Goal: Transaction & Acquisition: Purchase product/service

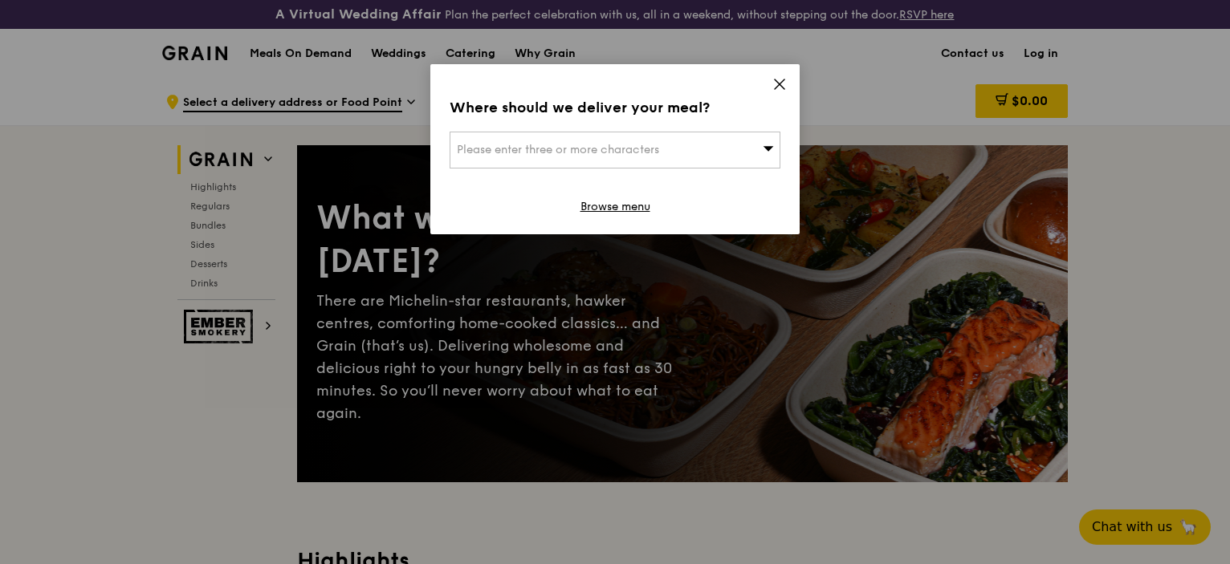
click at [771, 140] on div "Please enter three or more characters" at bounding box center [614, 150] width 331 height 37
click at [771, 140] on input "search" at bounding box center [614, 149] width 329 height 35
click at [781, 87] on icon at bounding box center [780, 84] width 10 height 10
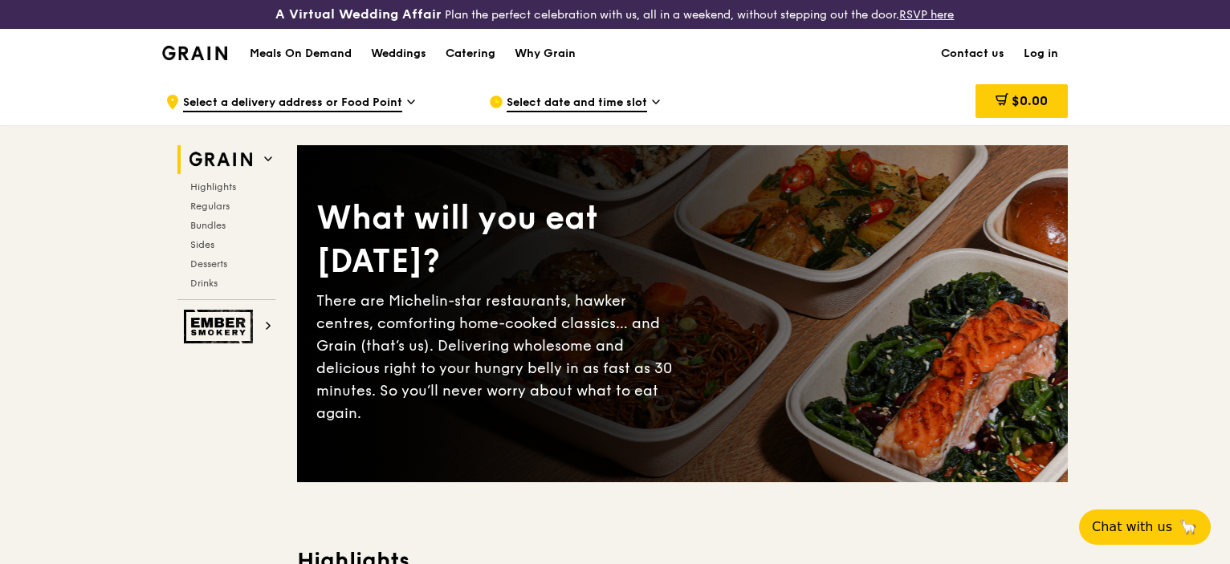
click at [266, 100] on span "Select a delivery address or Food Point" at bounding box center [292, 104] width 219 height 18
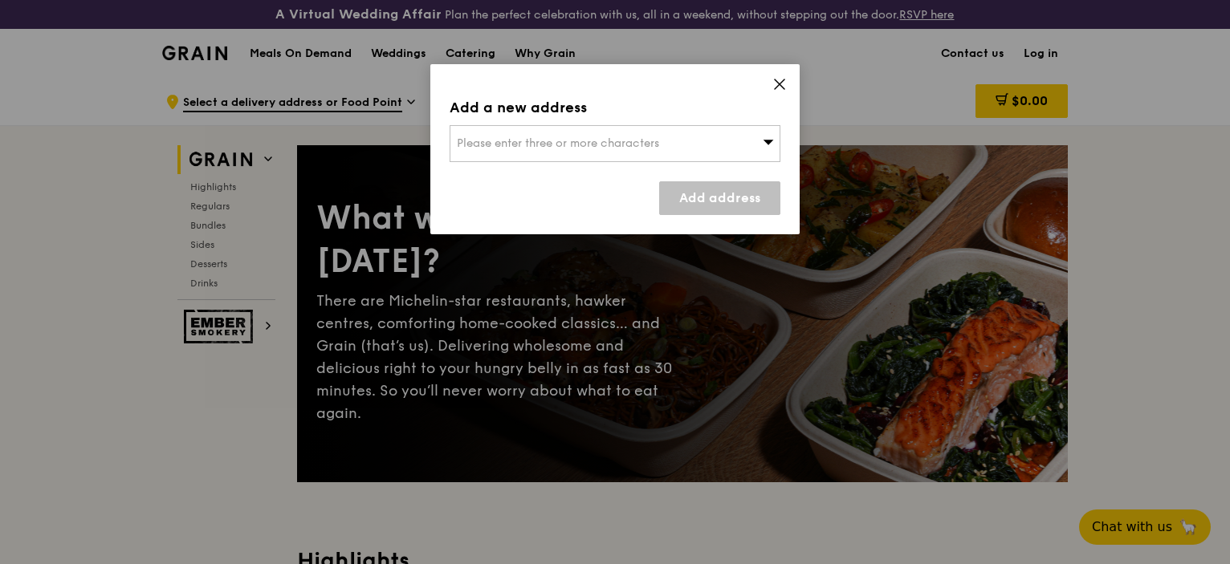
click at [780, 85] on icon at bounding box center [780, 84] width 10 height 10
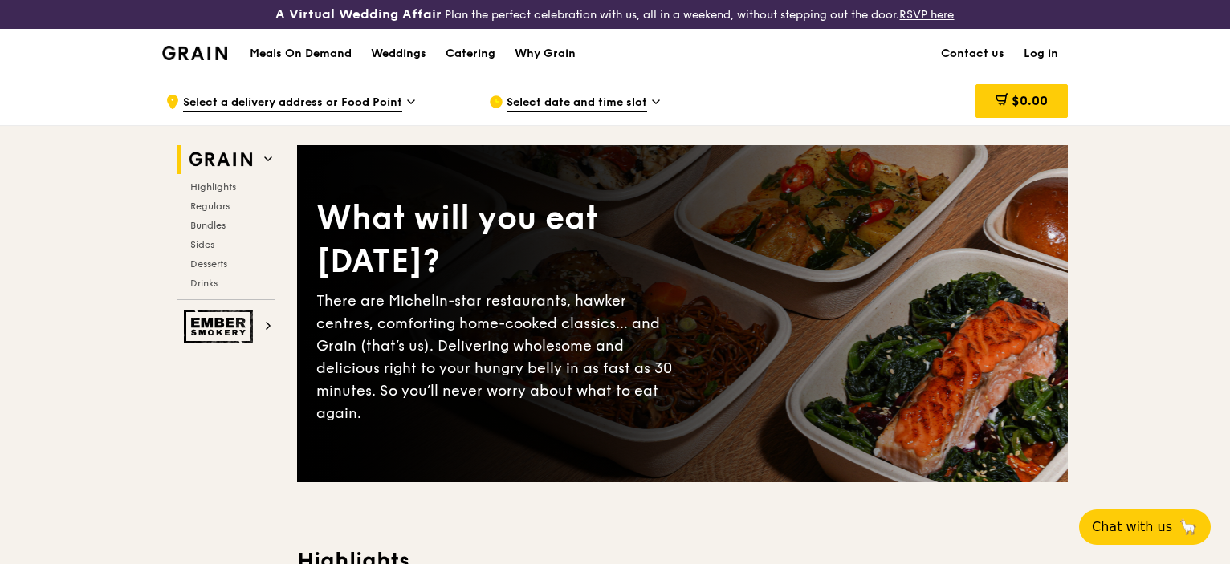
click at [624, 99] on span "Select date and time slot" at bounding box center [576, 104] width 140 height 18
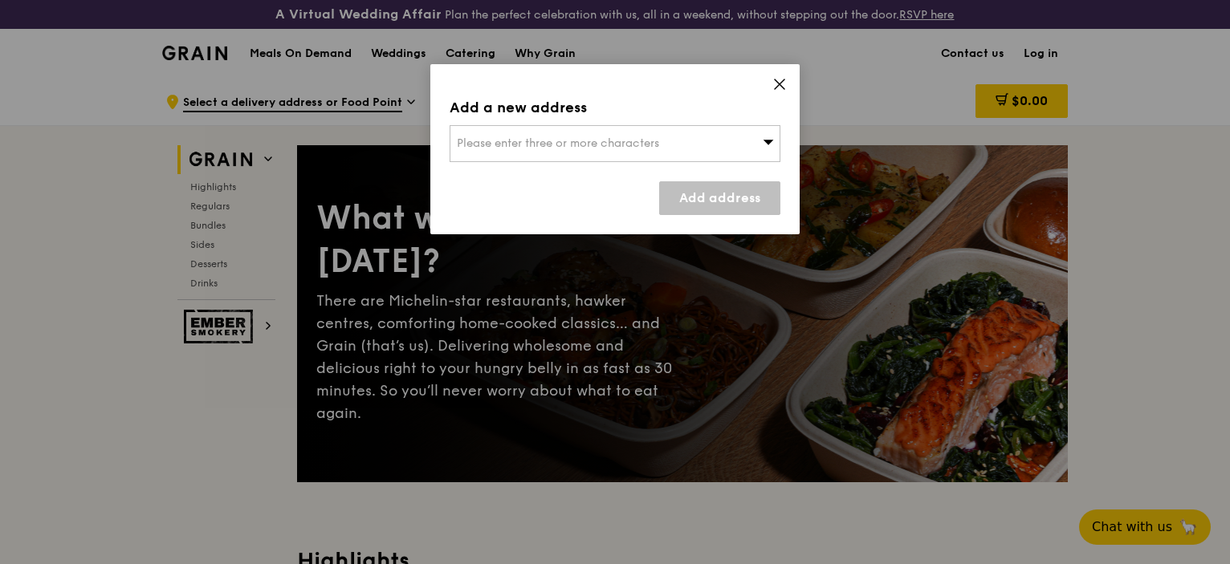
click at [779, 84] on icon at bounding box center [780, 84] width 10 height 10
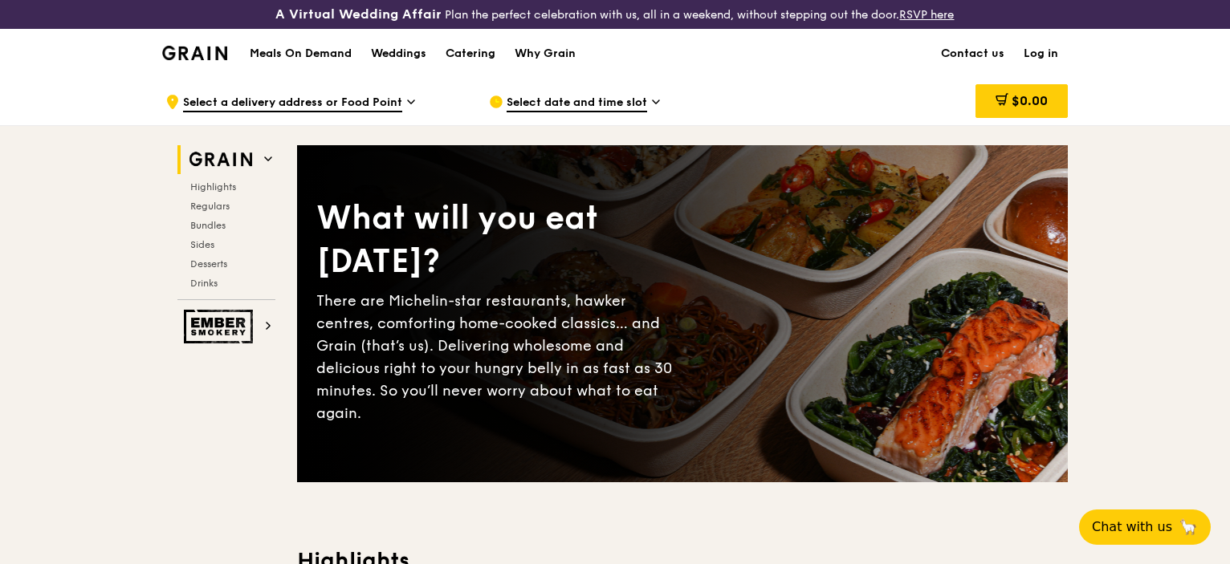
click at [1053, 51] on link "Log in" at bounding box center [1041, 54] width 54 height 48
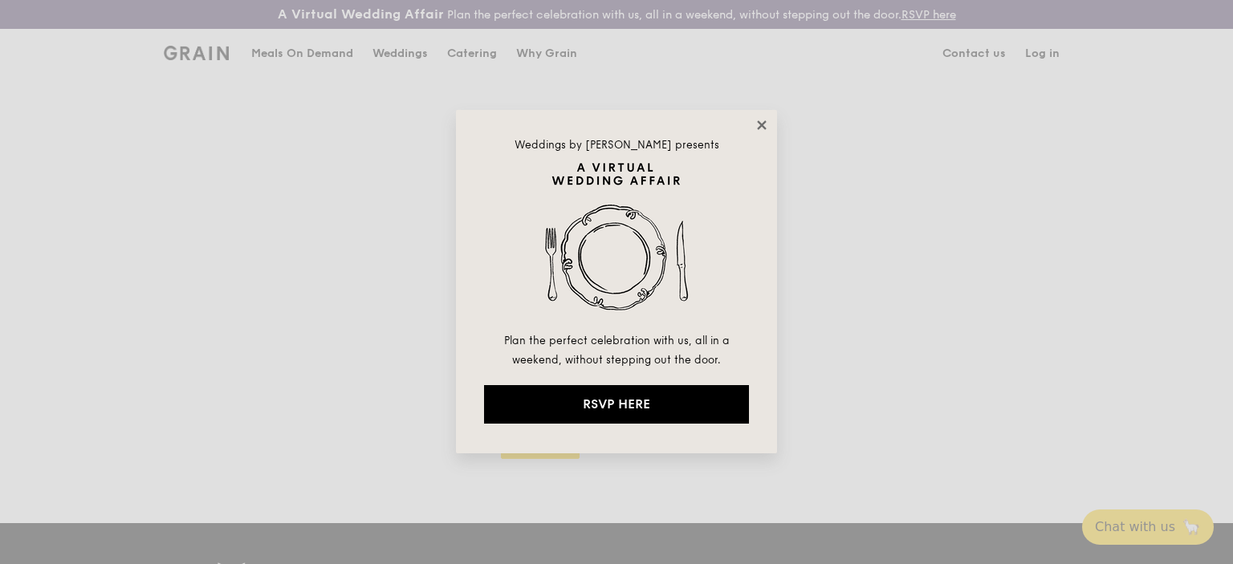
click at [763, 124] on icon at bounding box center [761, 124] width 9 height 9
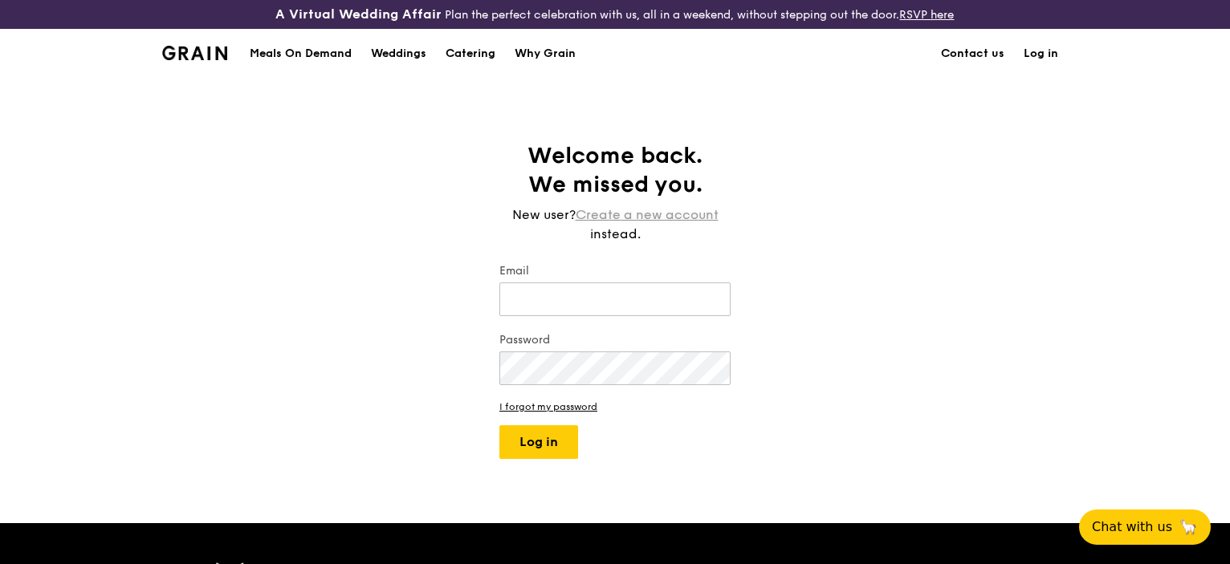
click at [665, 213] on link "Create a new account" at bounding box center [647, 214] width 143 height 19
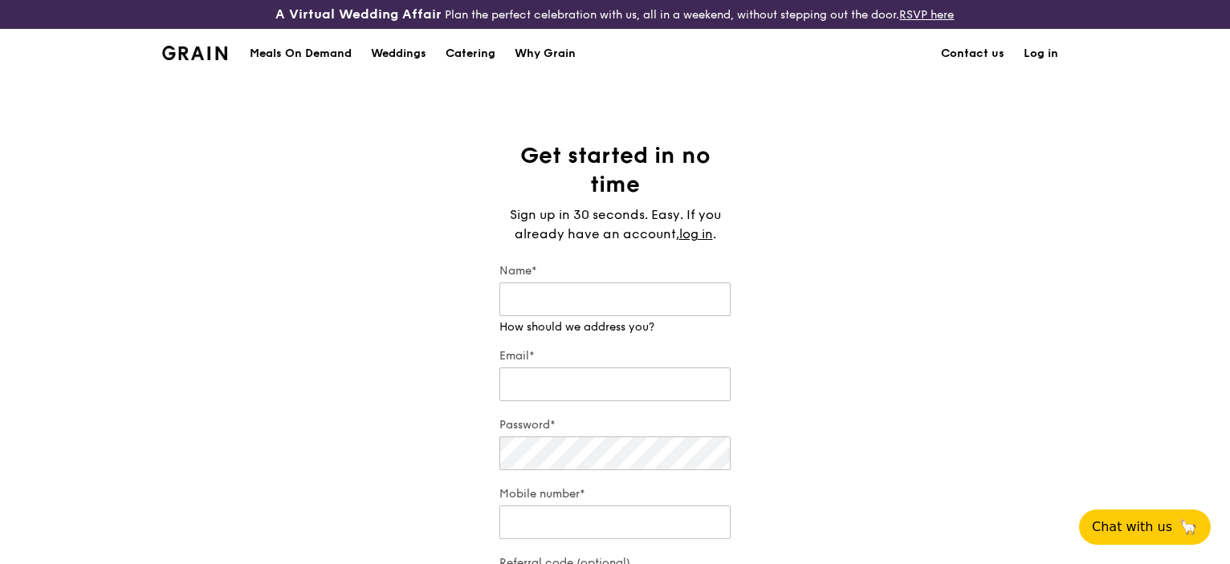
click at [264, 150] on div "Get started in no time Sign up in 30 seconds. Easy. If you already have an acco…" at bounding box center [615, 399] width 1230 height 517
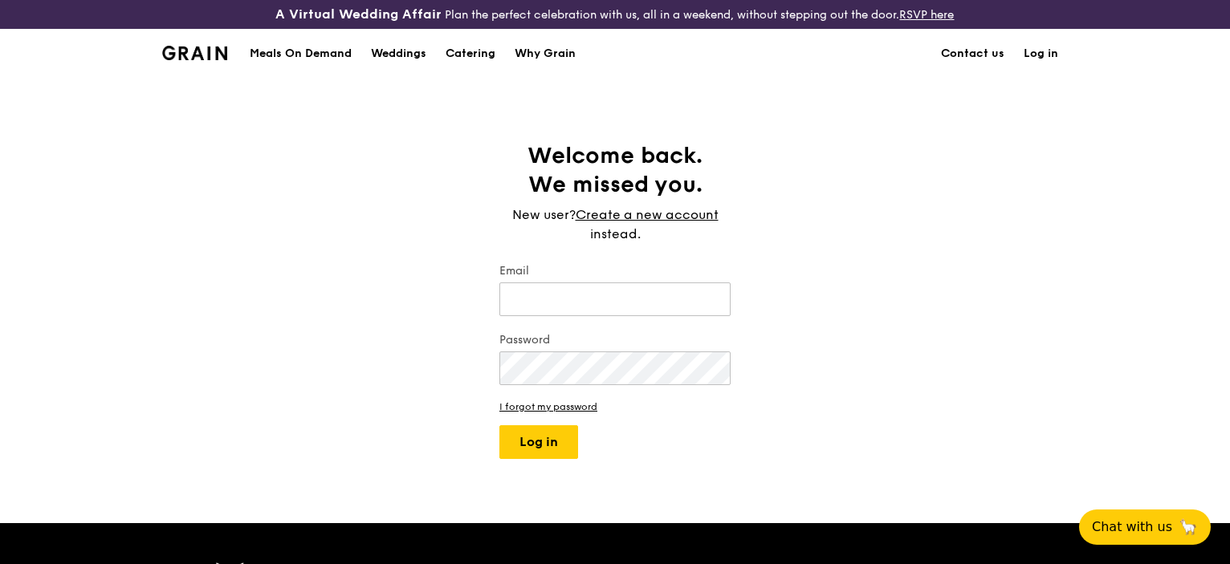
click at [270, 59] on div "Meals On Demand" at bounding box center [301, 54] width 102 height 48
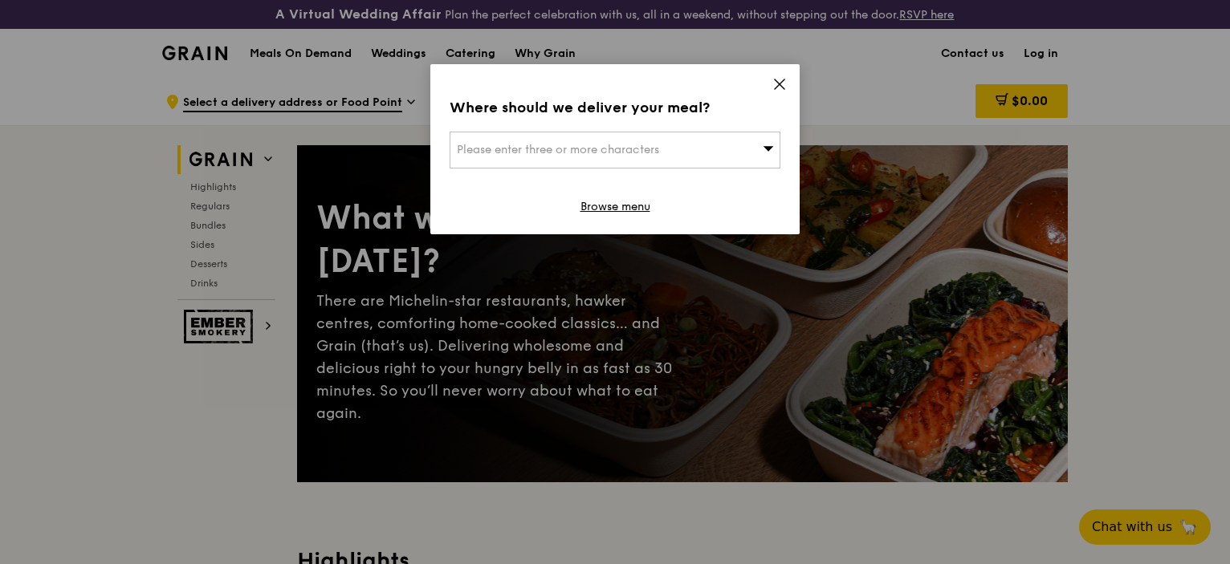
click at [771, 76] on div "Where should we deliver your meal? Please enter three or more characters Browse…" at bounding box center [614, 149] width 369 height 170
click at [780, 83] on icon at bounding box center [780, 84] width 10 height 10
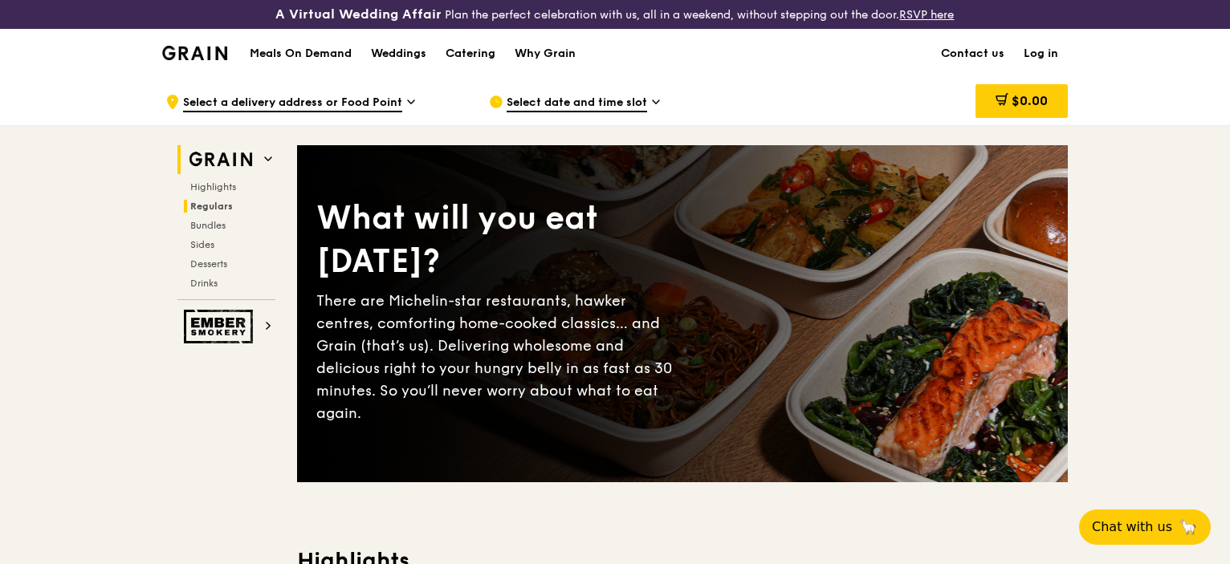
click at [205, 208] on span "Regulars" at bounding box center [211, 206] width 43 height 11
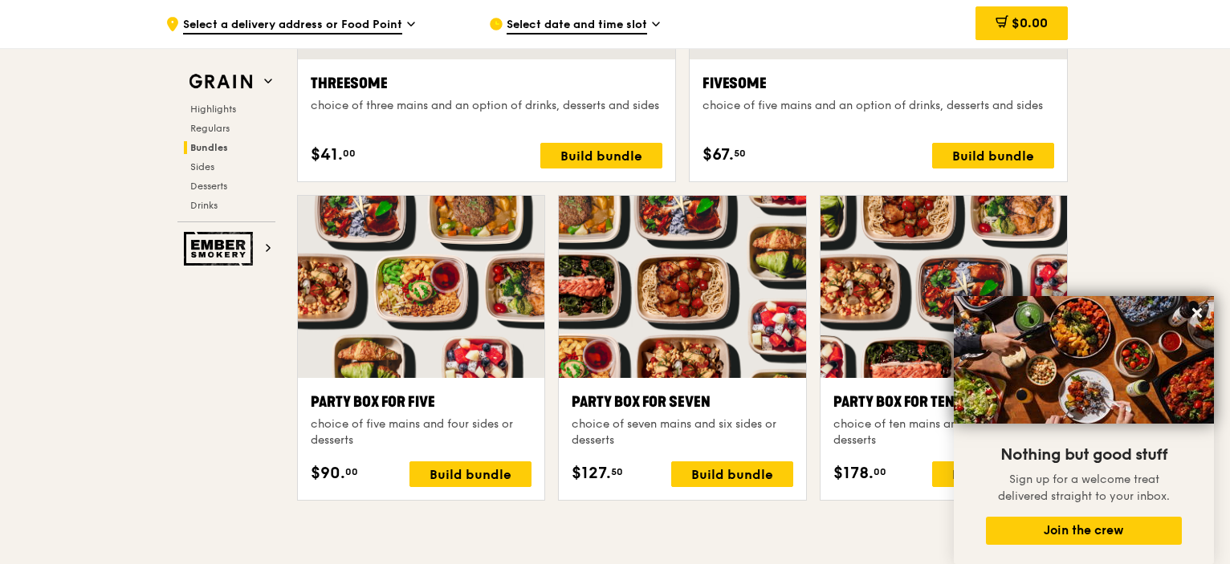
scroll to position [3252, 0]
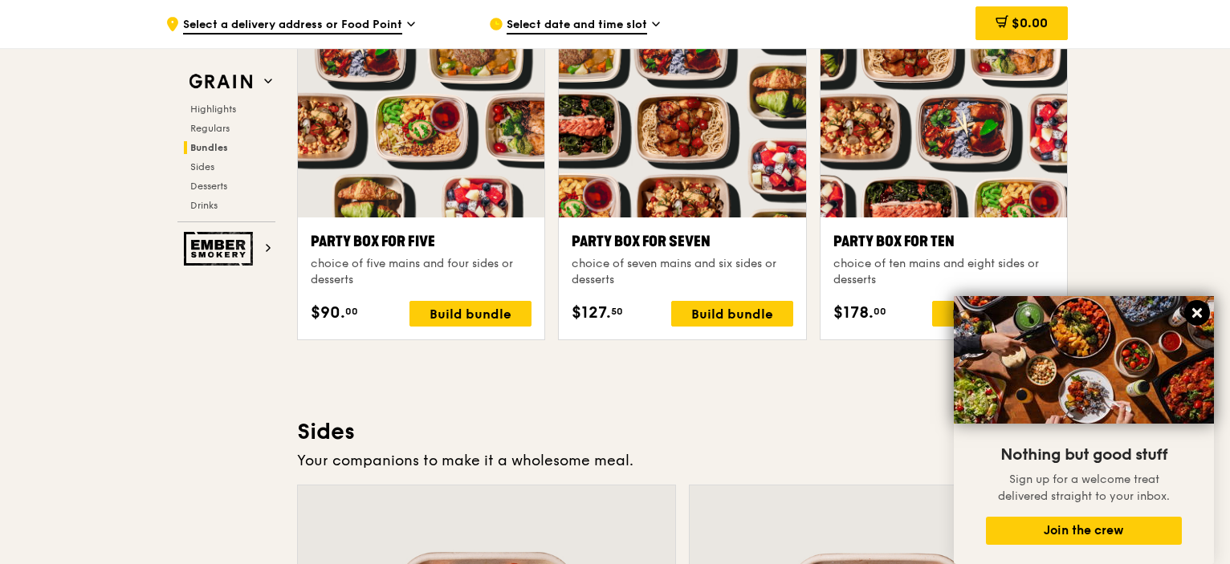
click at [1202, 311] on icon at bounding box center [1197, 313] width 14 height 14
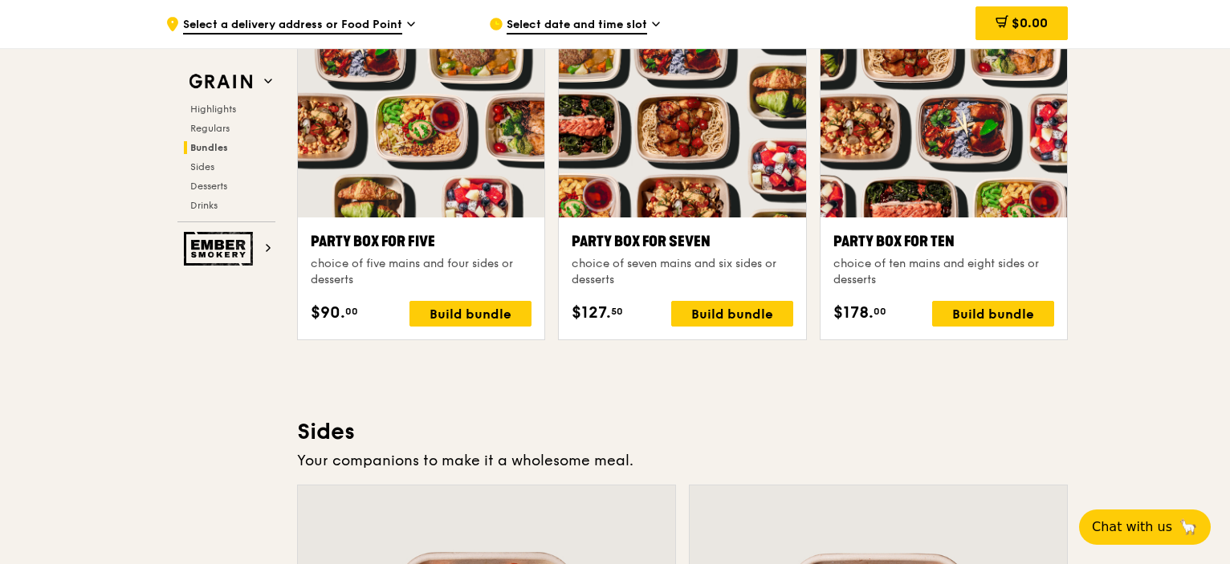
click at [1175, 237] on div ".cls-1 { fill: none; stroke: #fff; stroke-linecap: round; stroke-linejoin: roun…" at bounding box center [615, 214] width 1230 height 6778
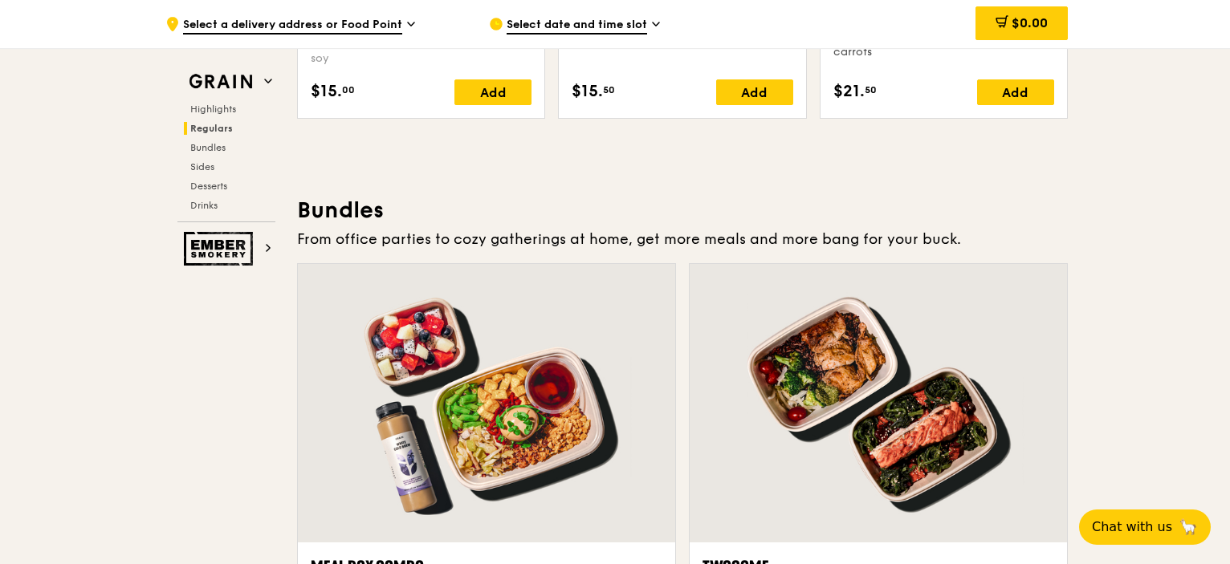
scroll to position [2048, 0]
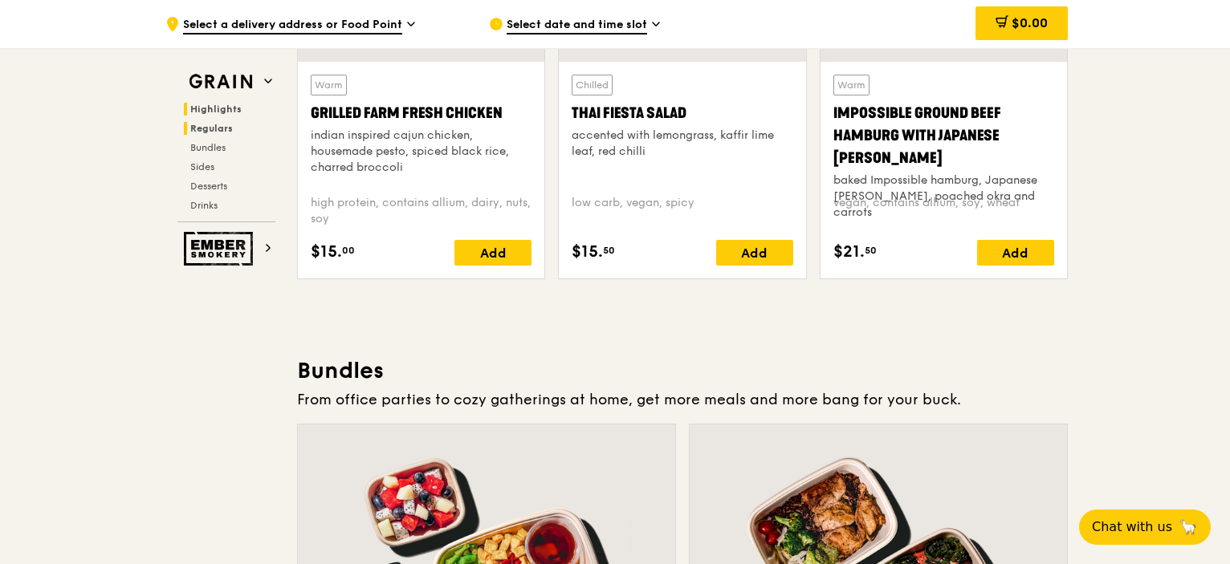
click at [209, 109] on span "Highlights" at bounding box center [215, 109] width 51 height 11
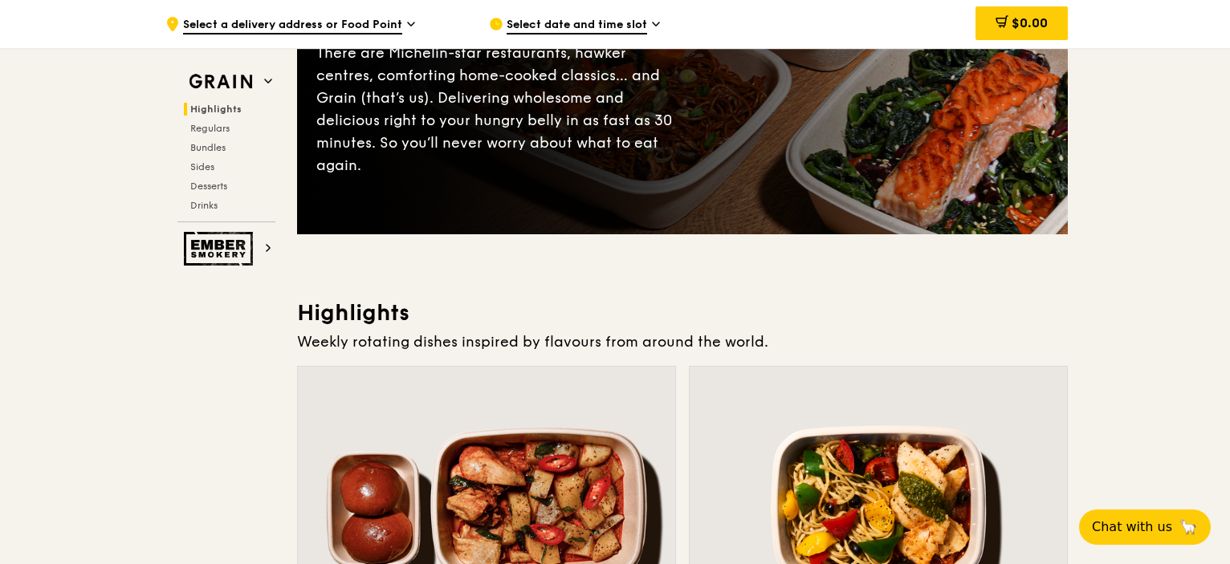
scroll to position [161, 0]
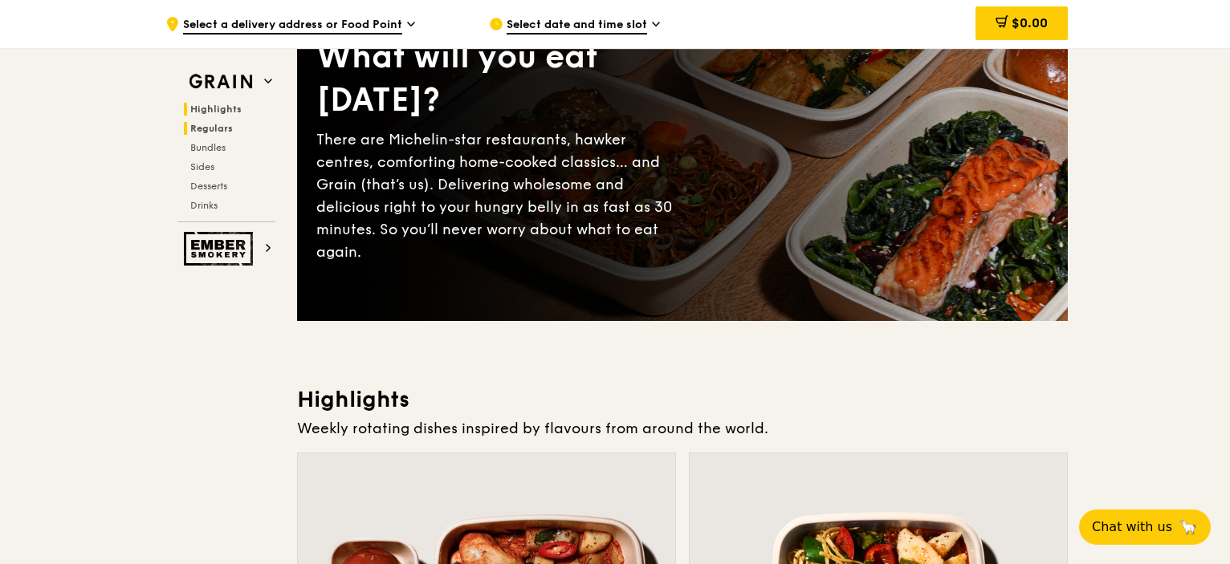
click at [205, 131] on span "Regulars" at bounding box center [211, 128] width 43 height 11
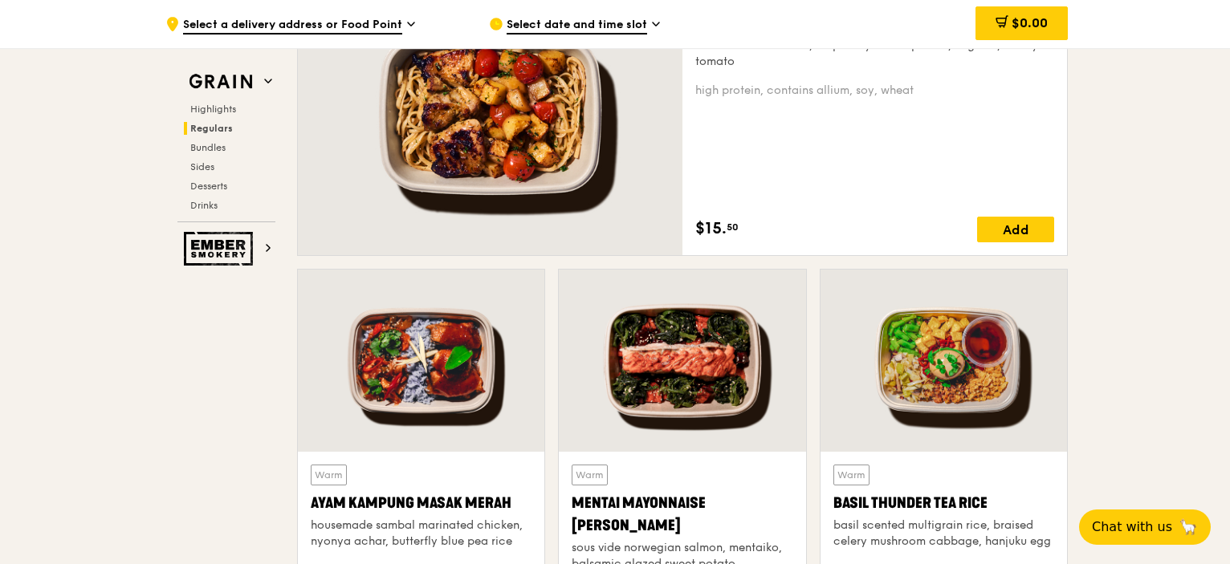
scroll to position [1165, 0]
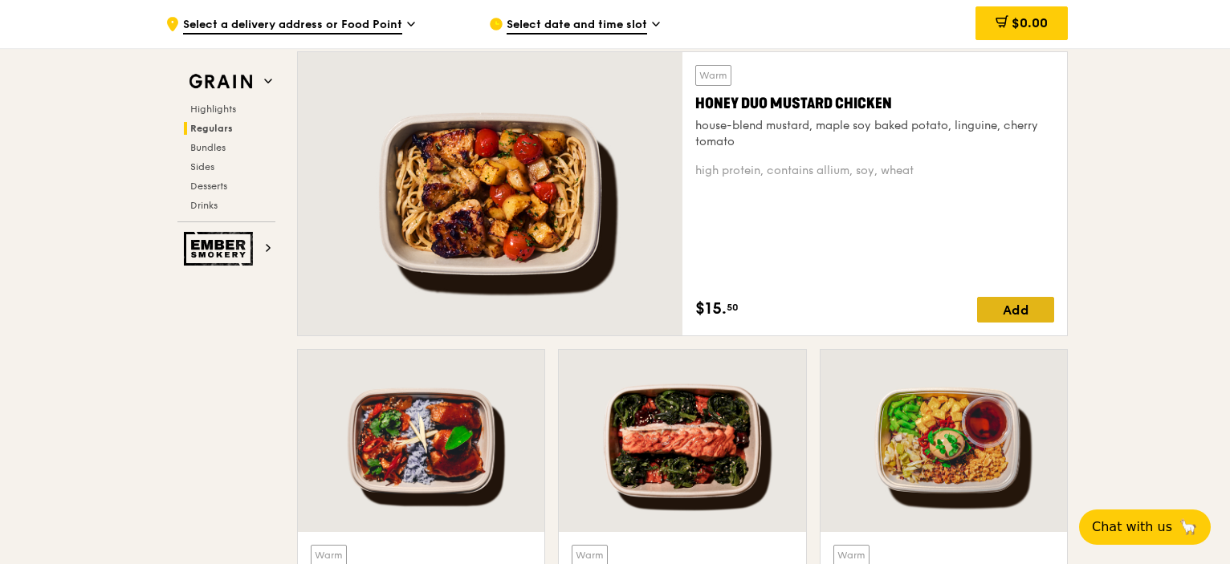
click at [1031, 307] on div "Add" at bounding box center [1015, 310] width 77 height 26
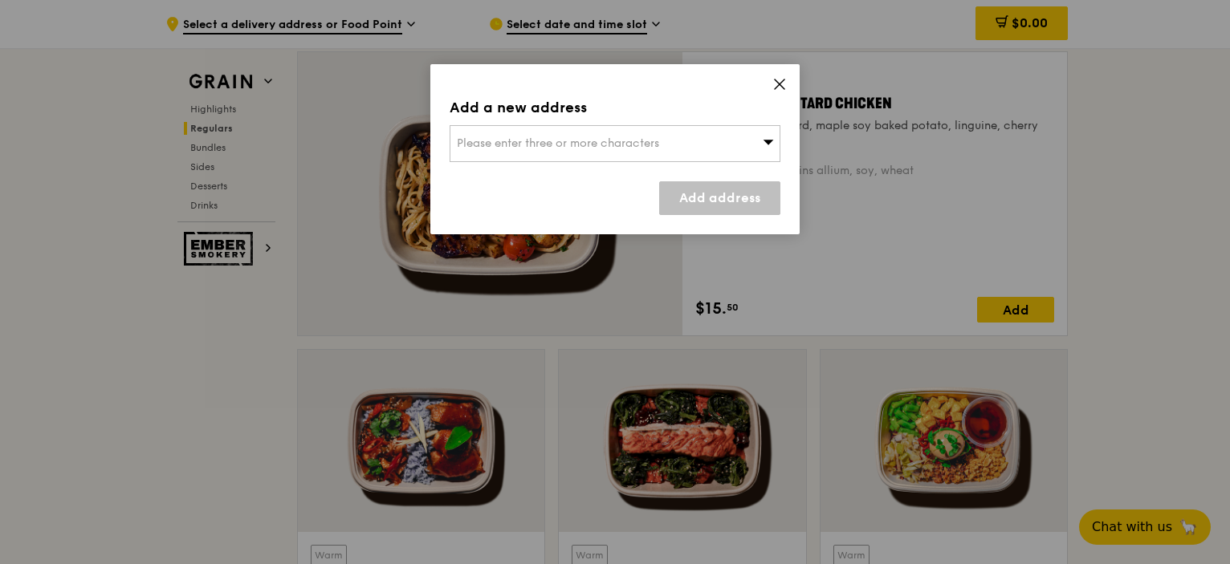
click at [691, 141] on div "Please enter three or more characters" at bounding box center [614, 143] width 331 height 37
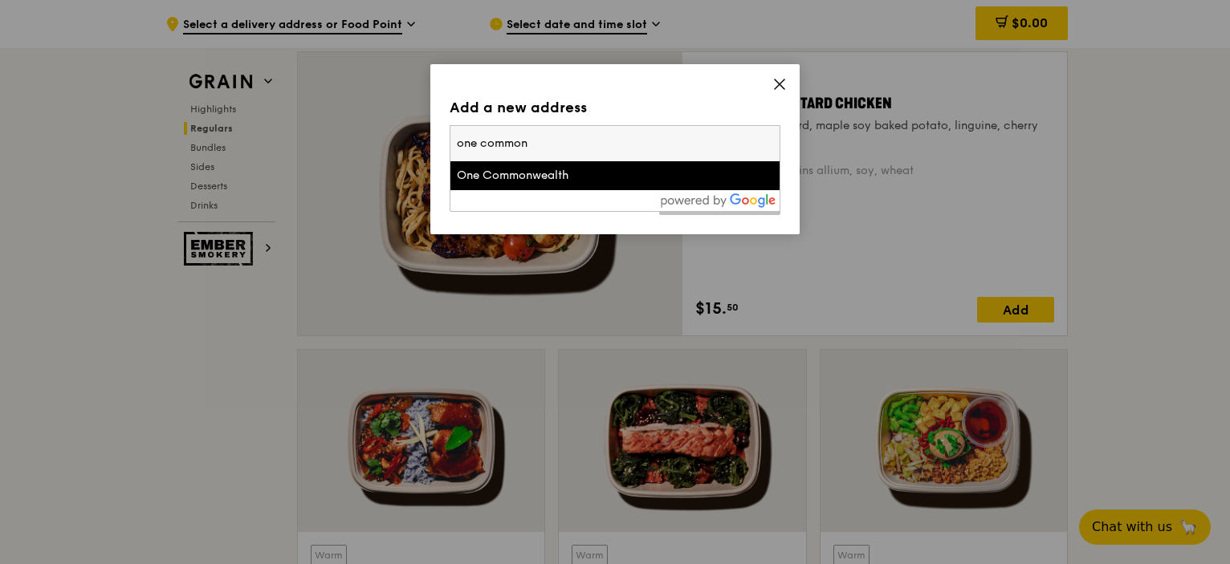
type input "one common"
click at [565, 178] on div "One Commonwealth" at bounding box center [576, 176] width 238 height 16
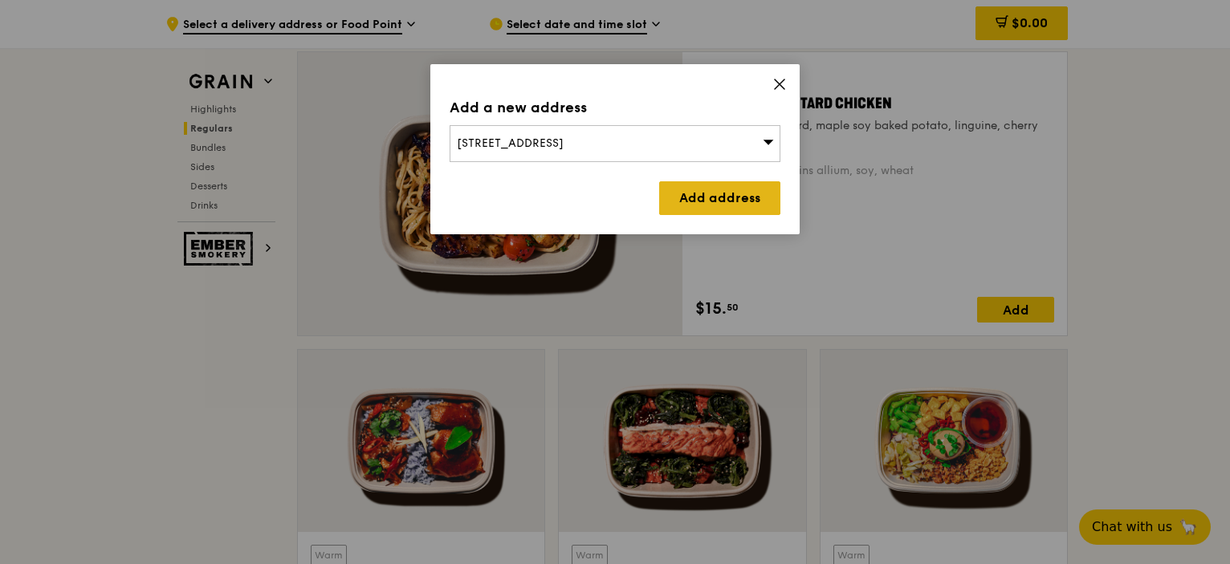
click at [684, 193] on link "Add address" at bounding box center [719, 198] width 121 height 34
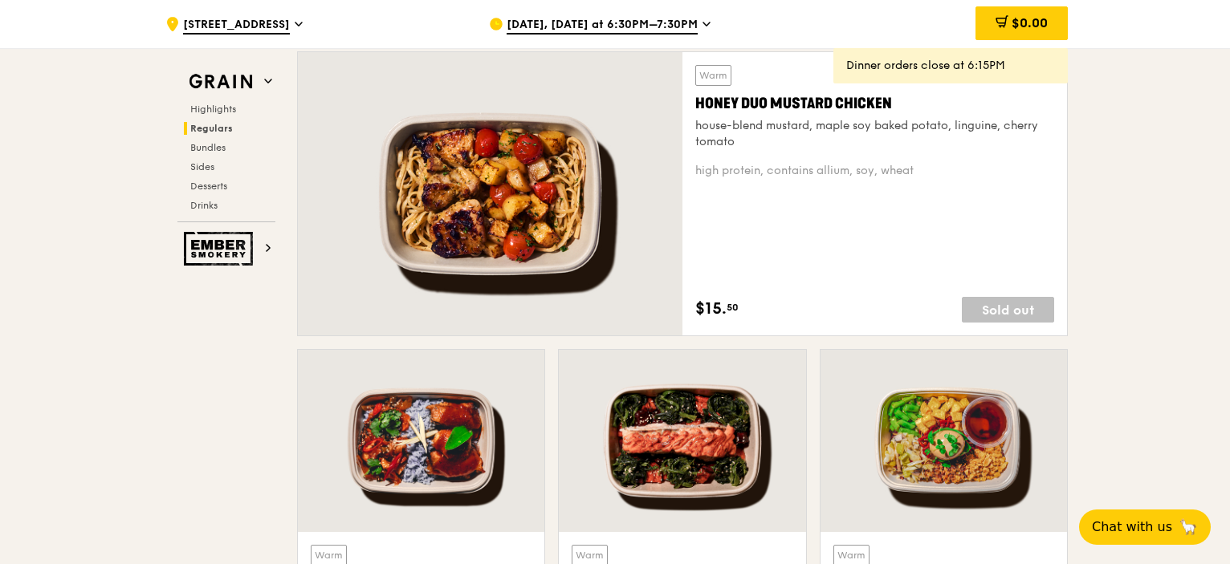
click at [598, 31] on span "[DATE], [DATE] at 6:30PM–7:30PM" at bounding box center [601, 26] width 191 height 18
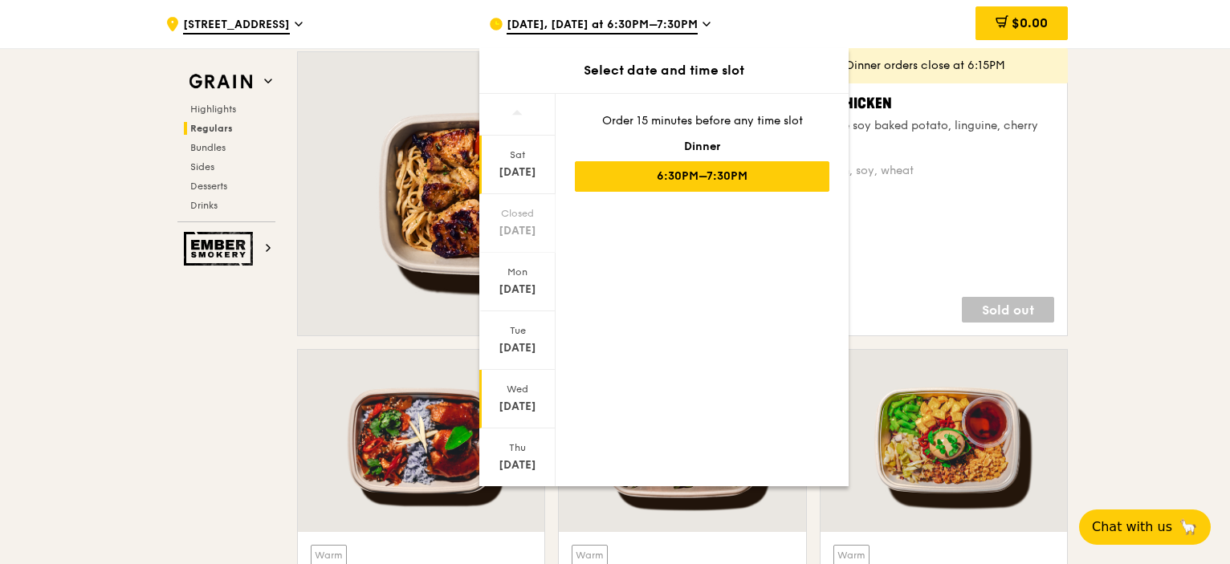
drag, startPoint x: 549, startPoint y: 254, endPoint x: 546, endPoint y: 397, distance: 143.7
click at [546, 396] on div "[DATE] Closed [DATE] [DATE] [DATE] [DATE] [DATE] [DATE]" at bounding box center [517, 290] width 76 height 393
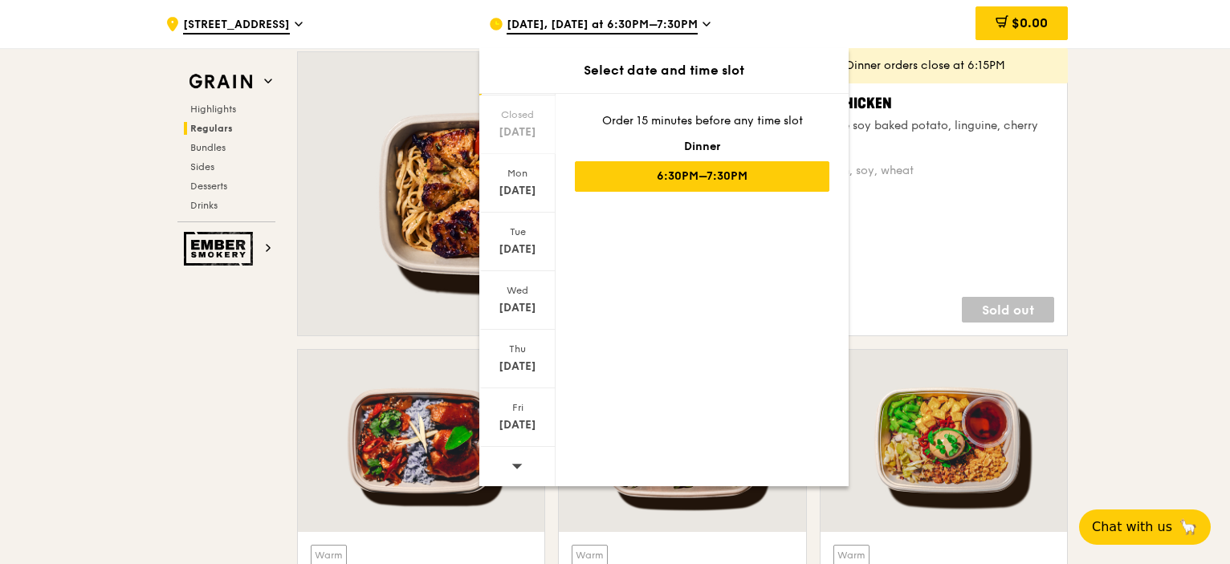
click at [515, 465] on icon at bounding box center [517, 466] width 10 height 5
click at [515, 464] on icon at bounding box center [517, 466] width 10 height 5
click at [511, 466] on icon at bounding box center [516, 466] width 11 height 12
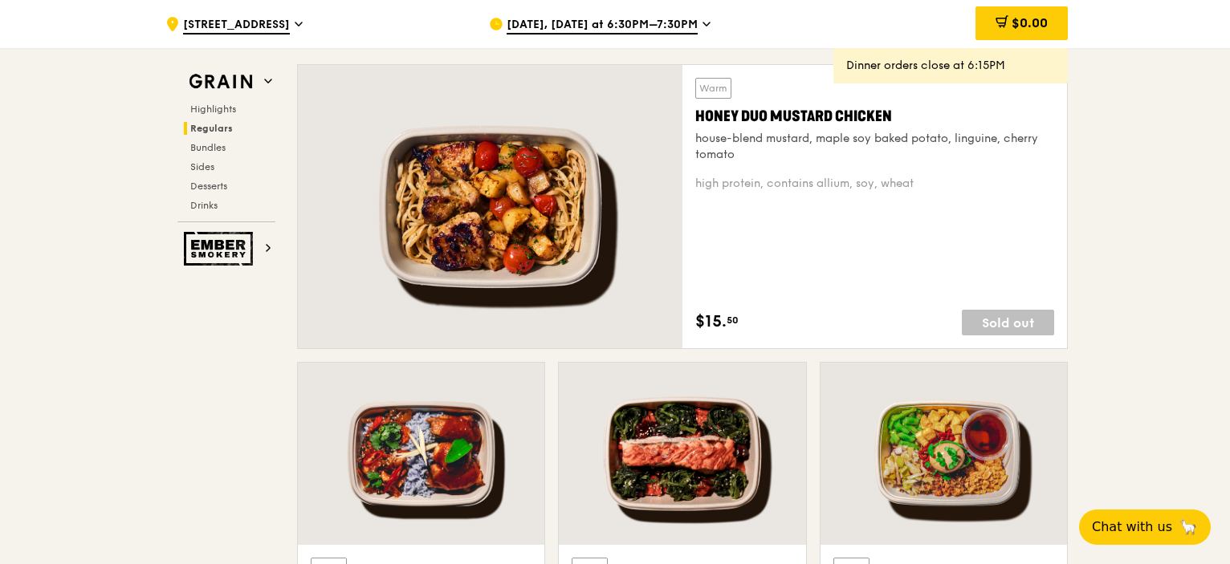
scroll to position [1084, 0]
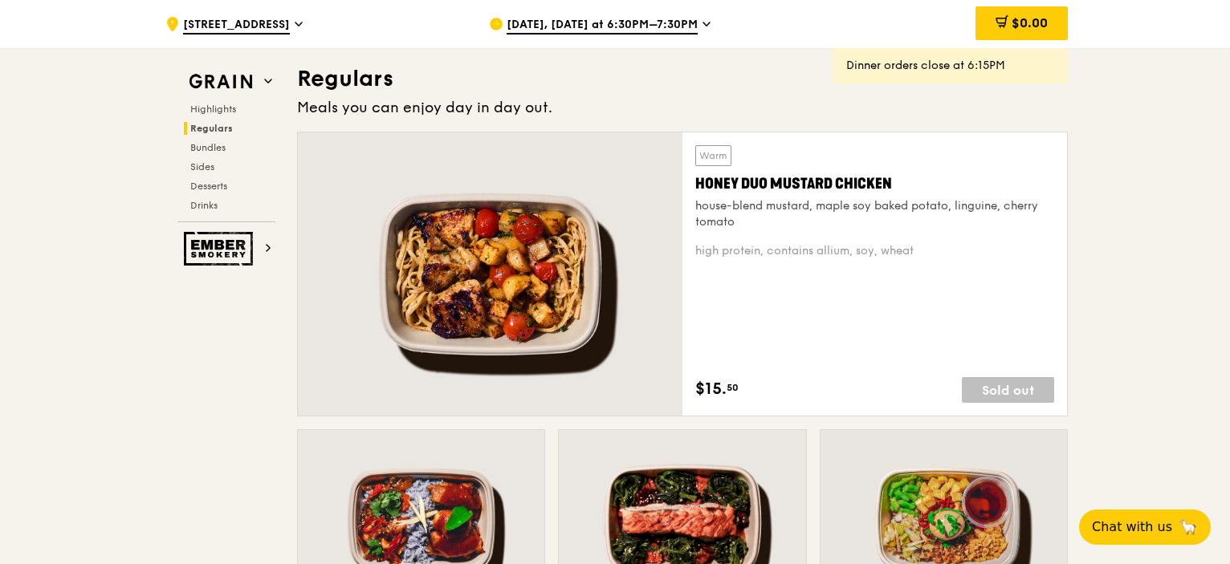
click at [581, 23] on span "[DATE], [DATE] at 6:30PM–7:30PM" at bounding box center [601, 26] width 191 height 18
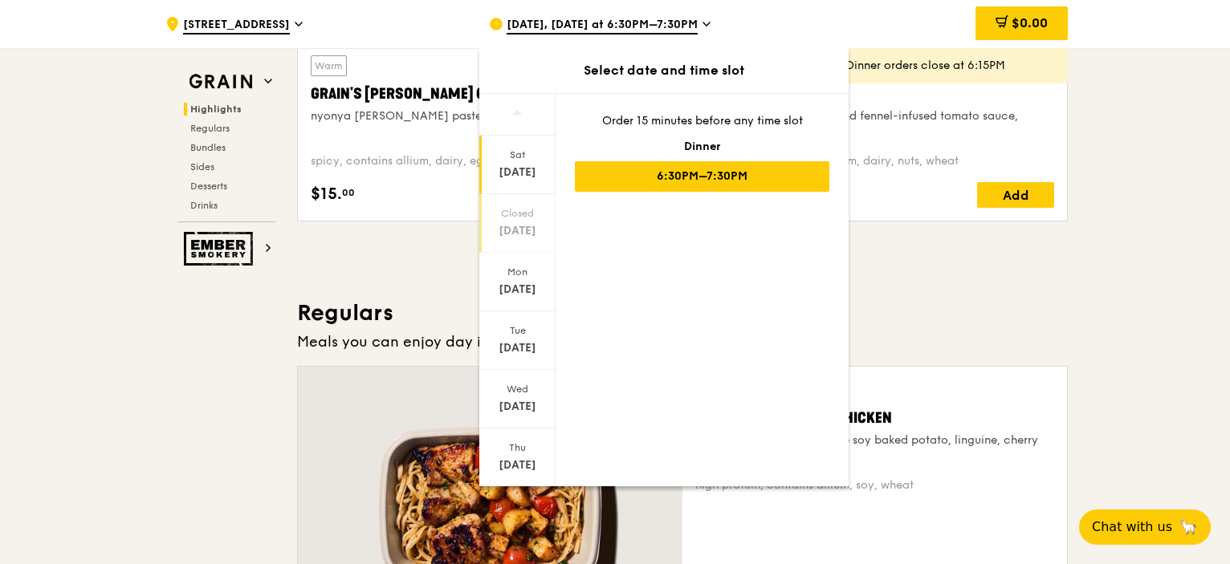
scroll to position [844, 0]
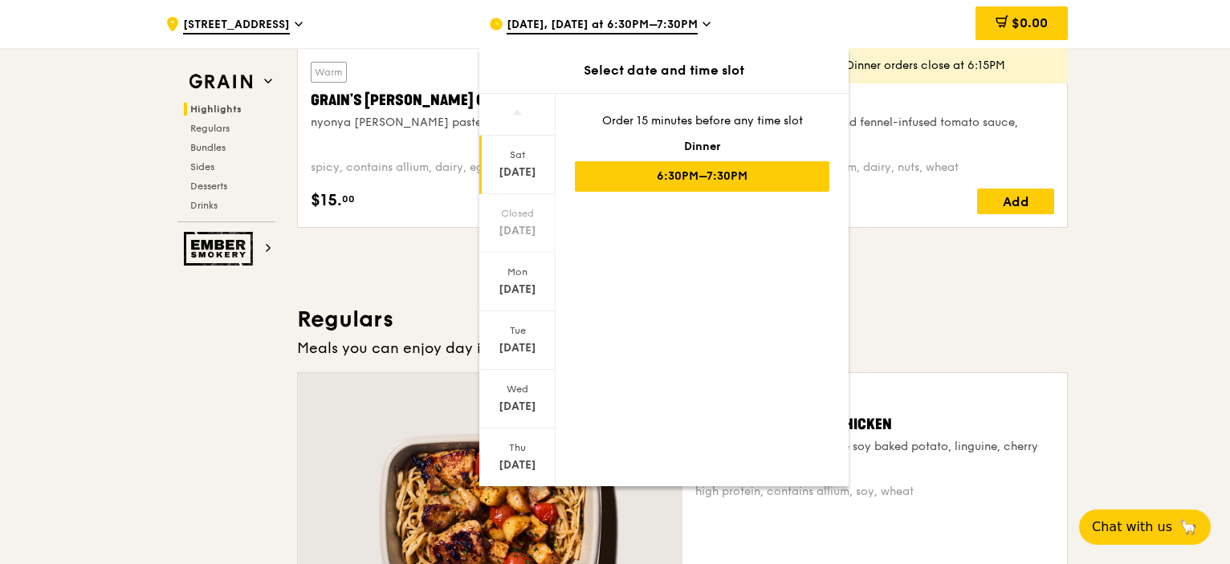
click at [525, 166] on div "[DATE]" at bounding box center [517, 173] width 71 height 16
click at [523, 283] on div "[DATE]" at bounding box center [517, 290] width 71 height 16
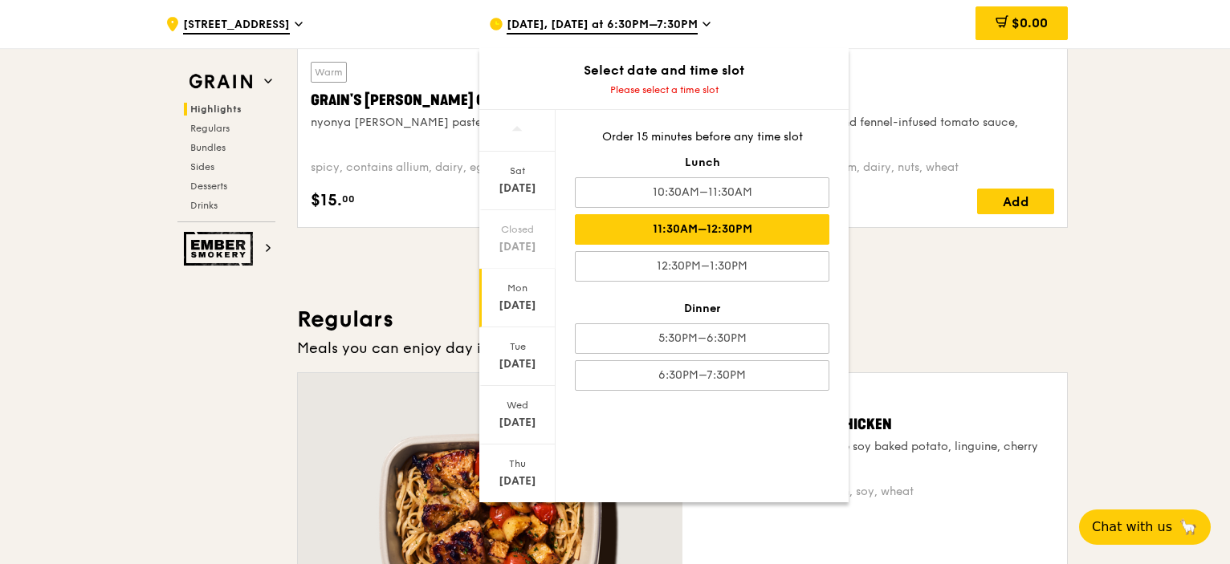
click at [675, 239] on div "11:30AM–12:30PM" at bounding box center [702, 229] width 254 height 31
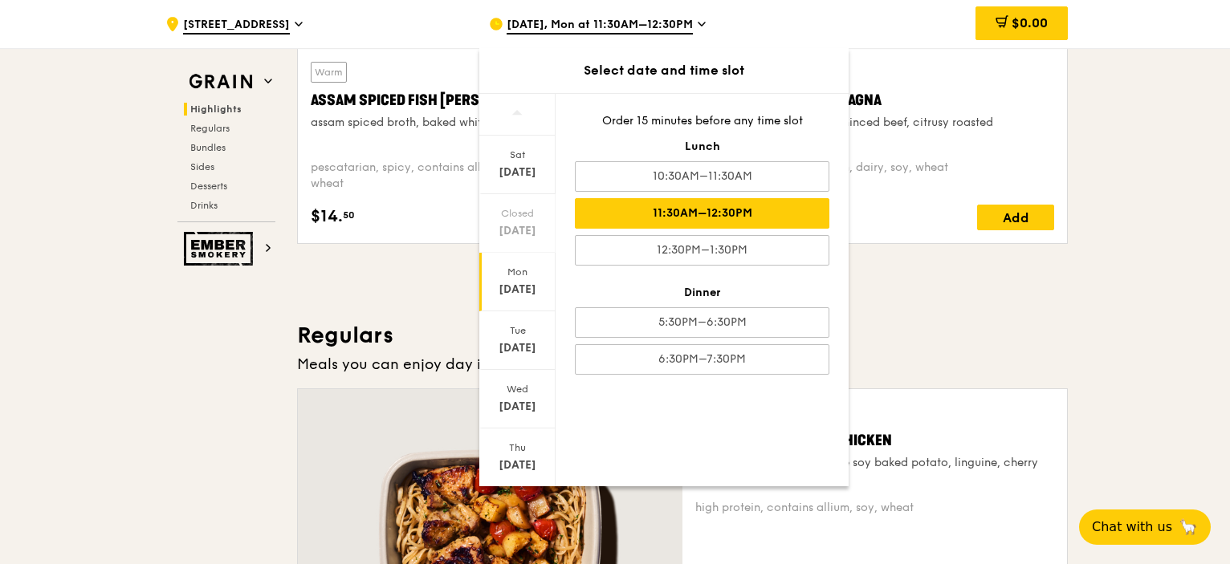
click at [970, 327] on h3 "Regulars" at bounding box center [682, 335] width 771 height 29
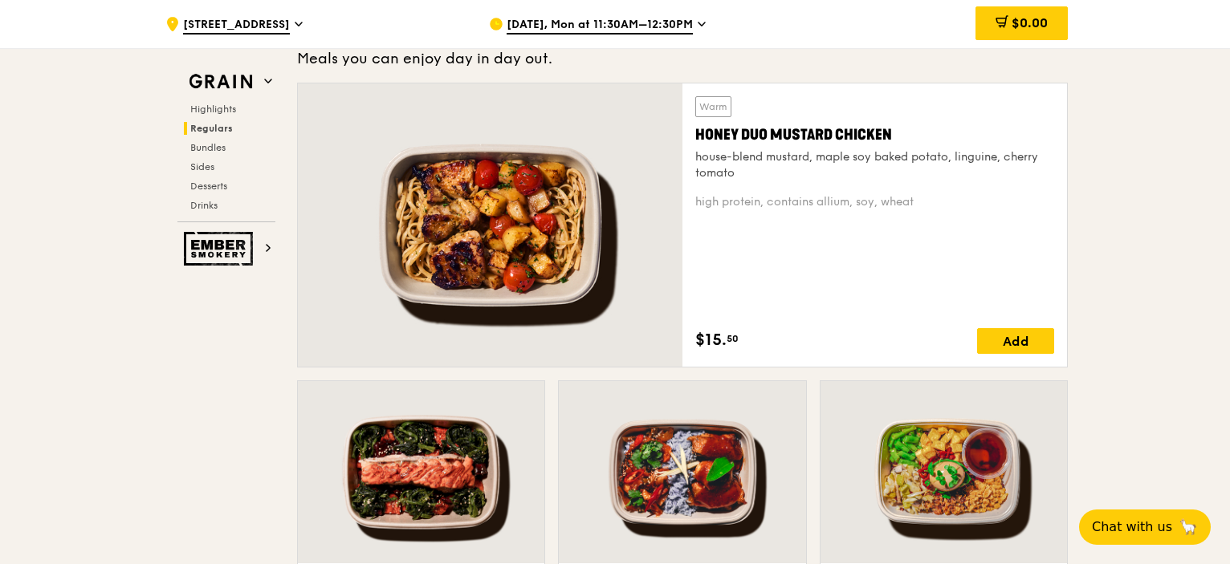
scroll to position [1325, 0]
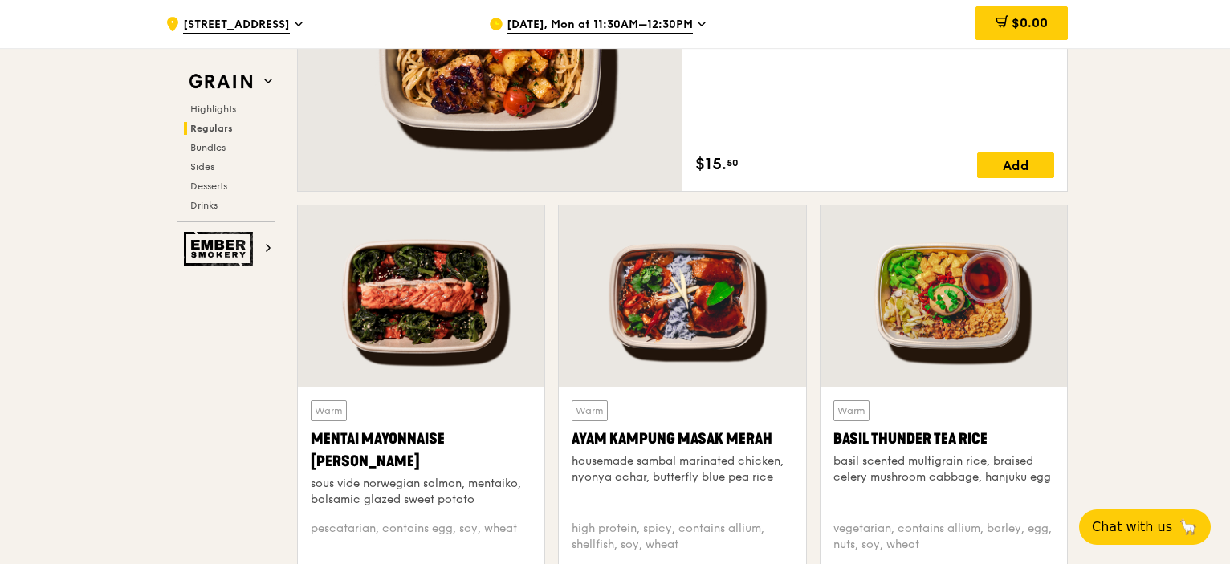
click at [926, 293] on div at bounding box center [943, 296] width 246 height 182
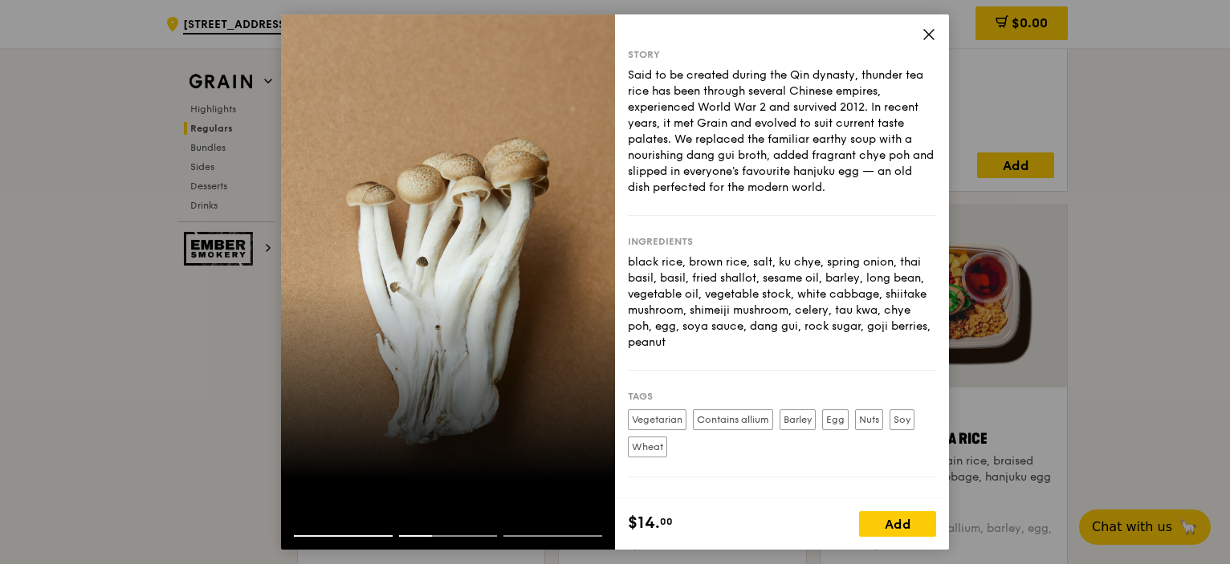
click at [931, 35] on icon at bounding box center [928, 34] width 14 height 14
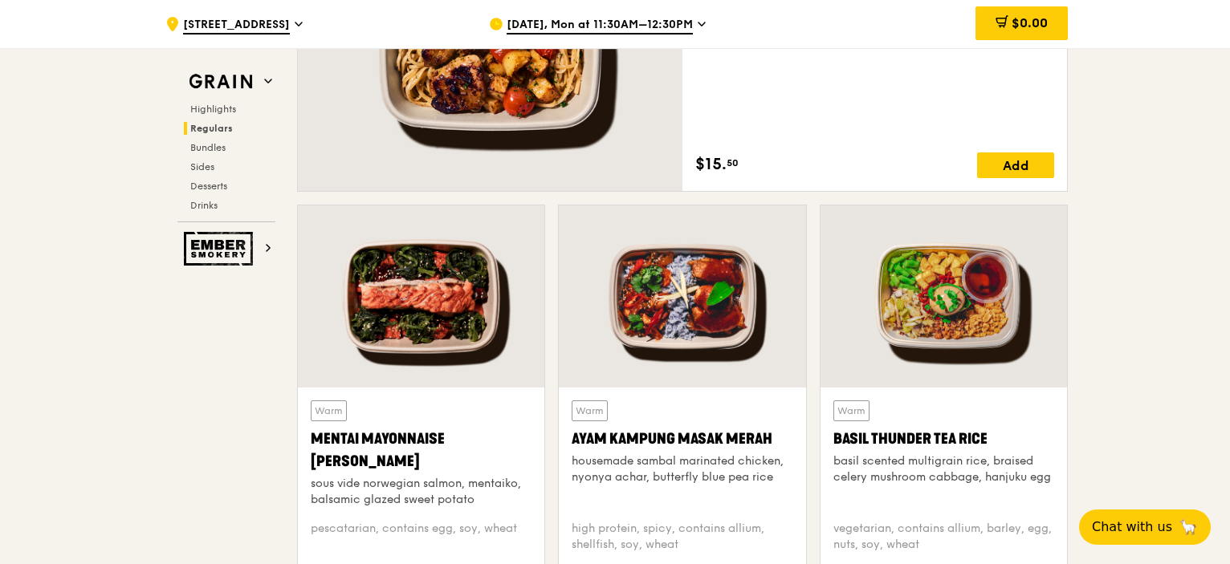
click at [659, 290] on div at bounding box center [682, 296] width 246 height 182
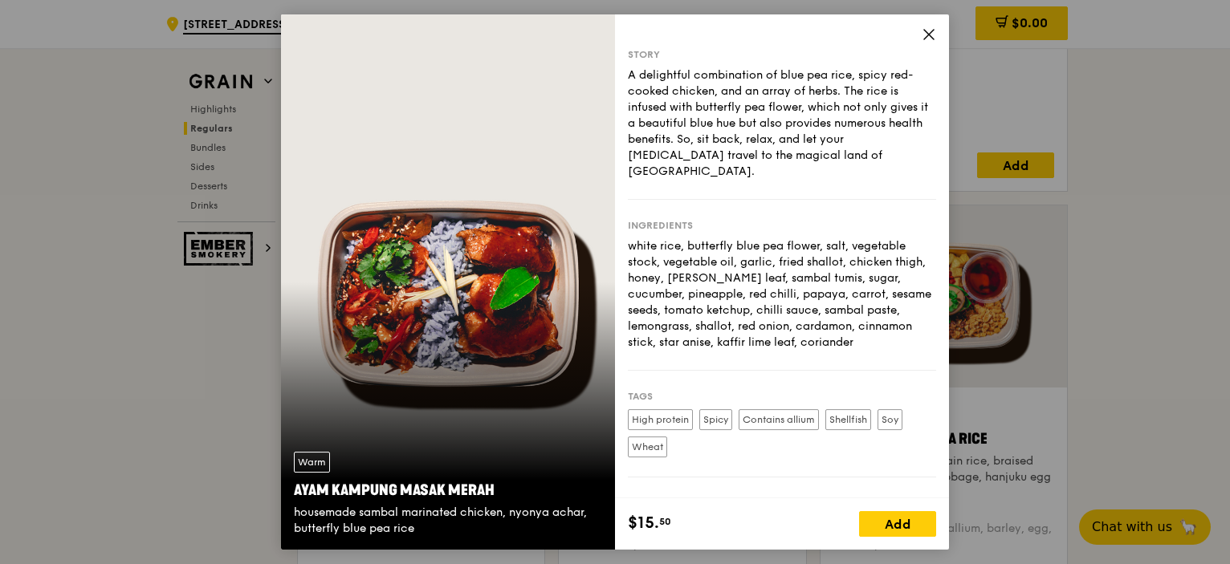
click at [923, 37] on icon at bounding box center [928, 34] width 14 height 14
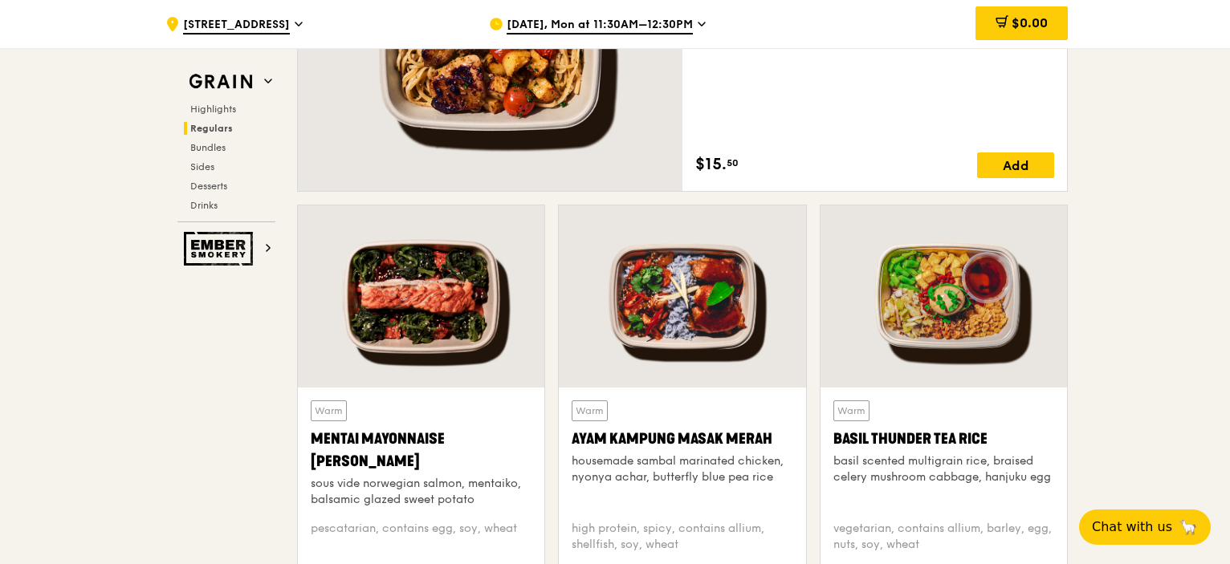
click at [459, 271] on div at bounding box center [421, 296] width 246 height 182
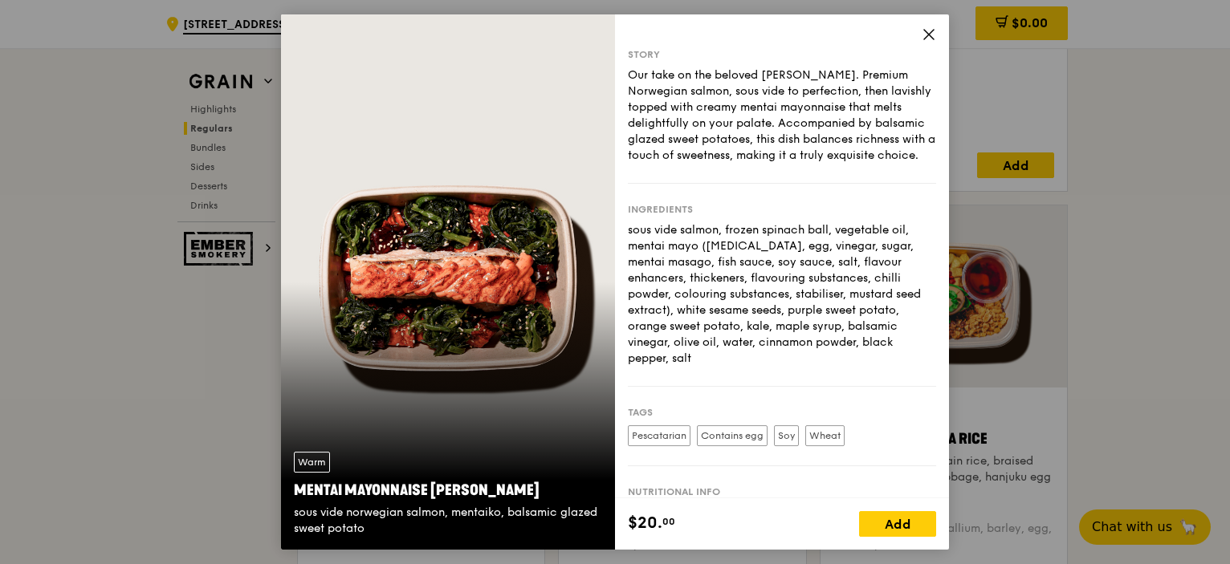
click at [931, 38] on icon at bounding box center [928, 34] width 14 height 14
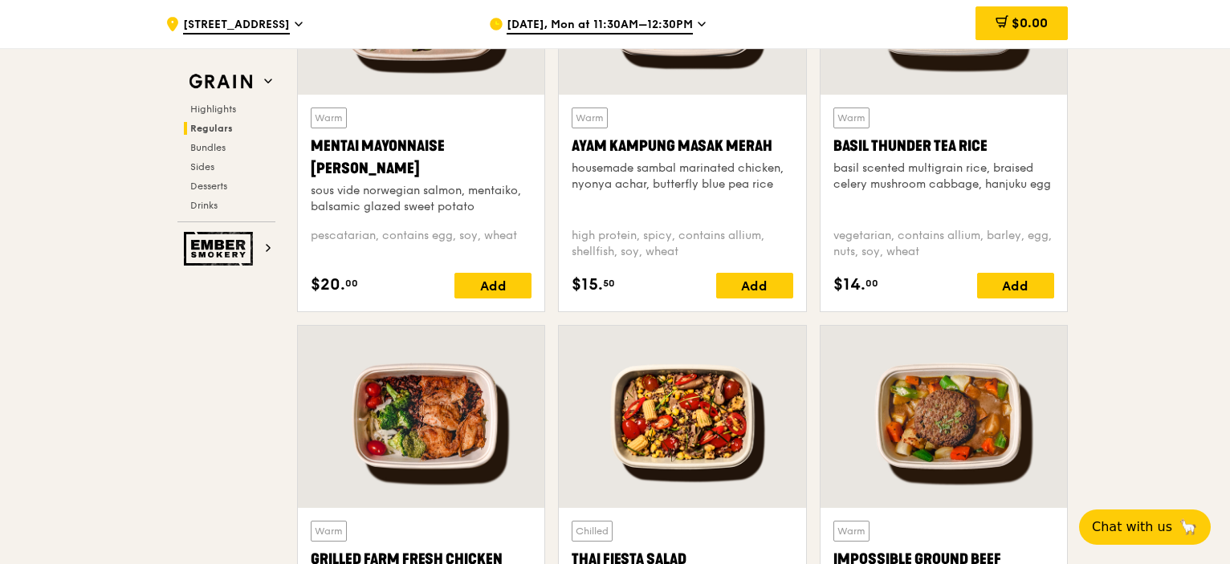
scroll to position [1646, 0]
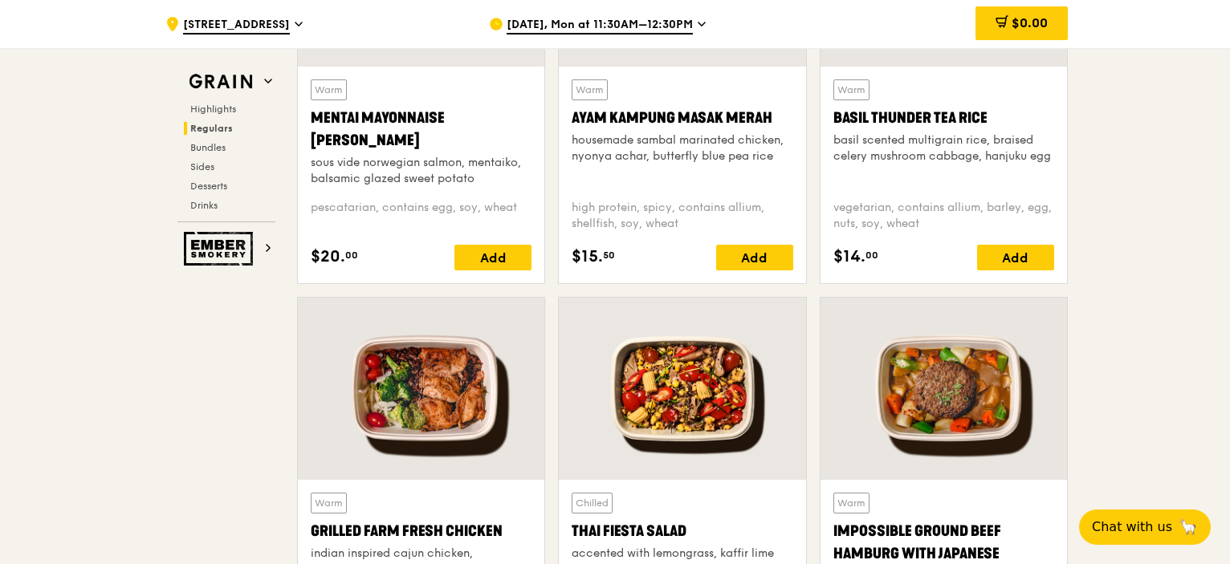
click at [412, 388] on div at bounding box center [421, 389] width 246 height 182
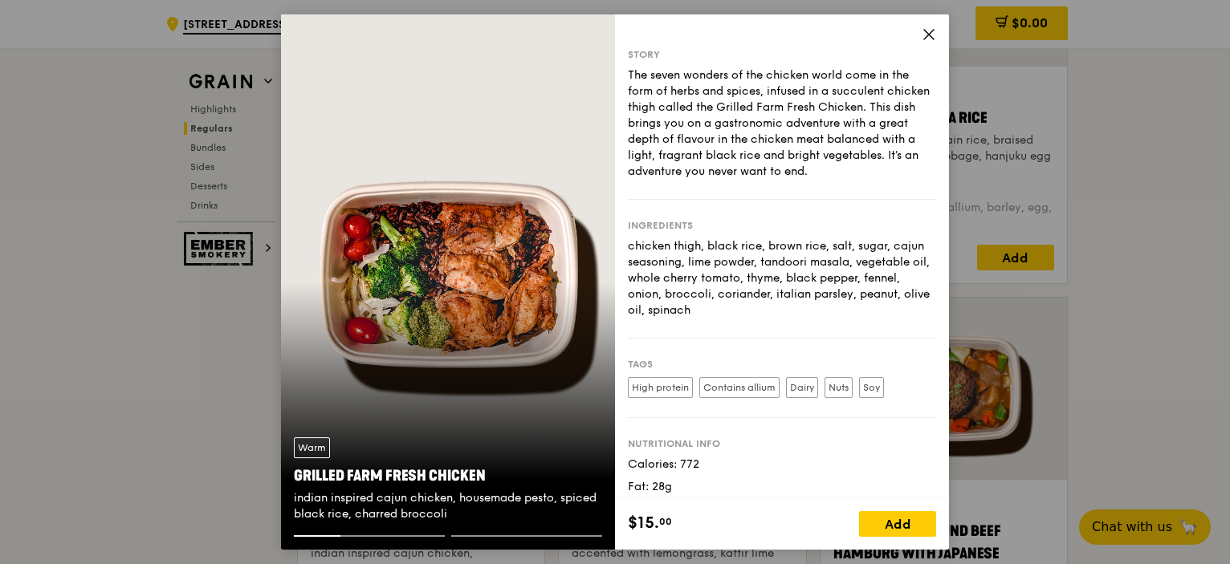
click at [929, 35] on icon at bounding box center [929, 35] width 10 height 10
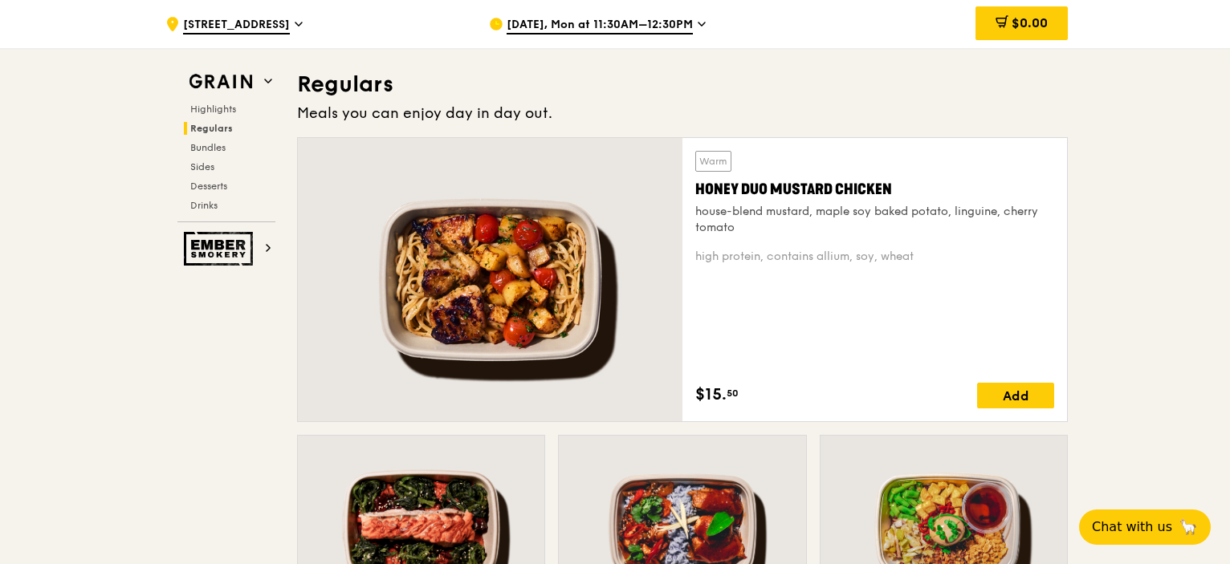
scroll to position [1084, 0]
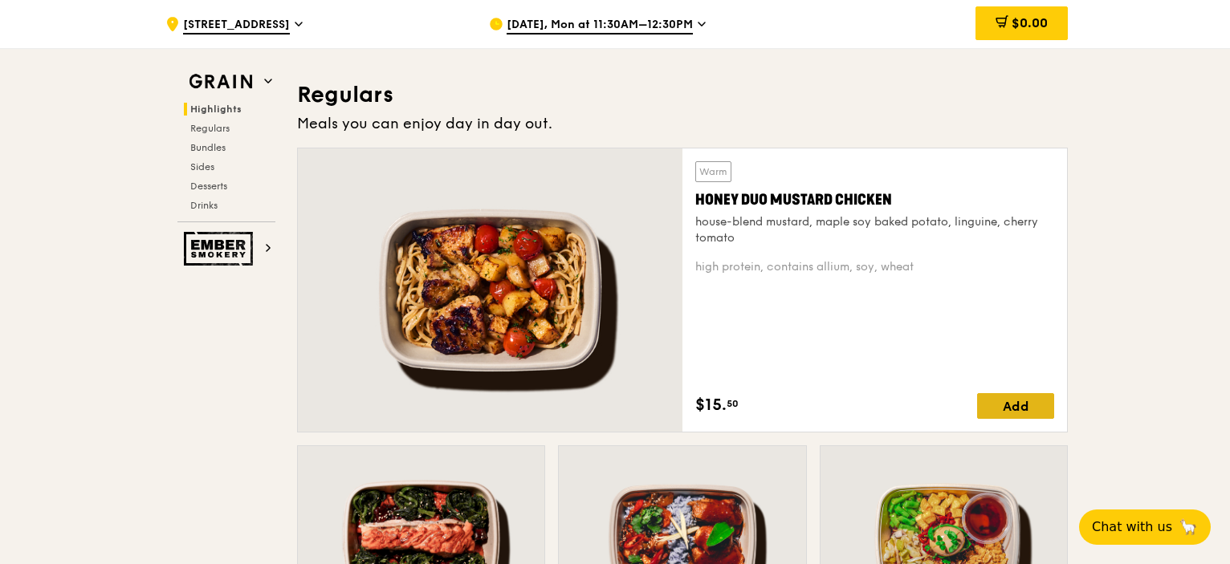
click at [1011, 404] on div "Add" at bounding box center [1015, 406] width 77 height 26
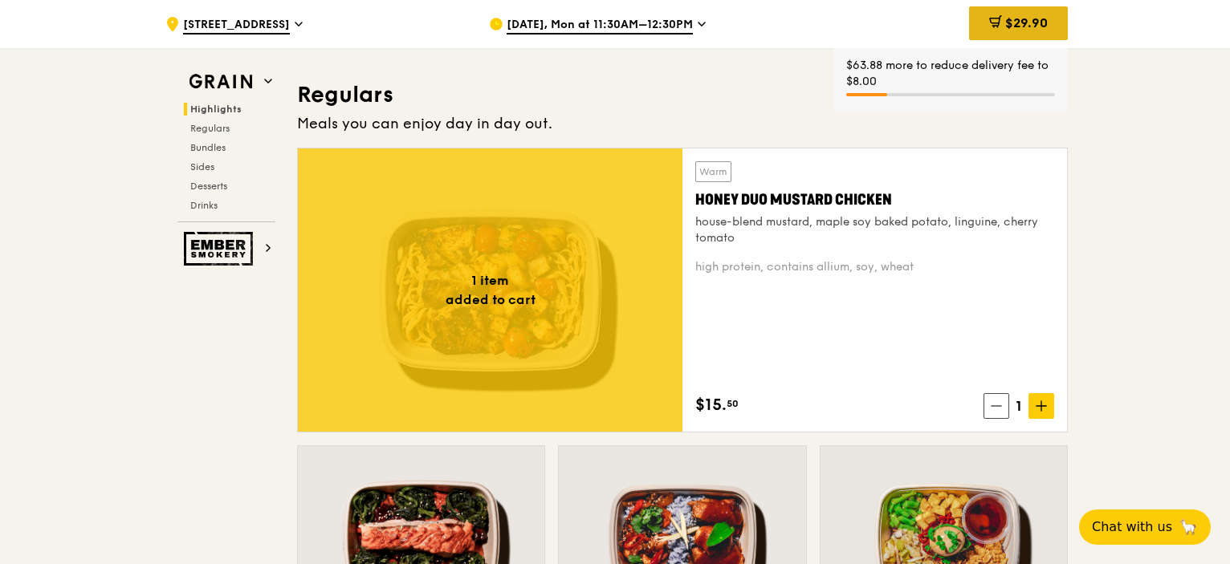
click at [1028, 32] on div "$29.90" at bounding box center [1018, 23] width 99 height 34
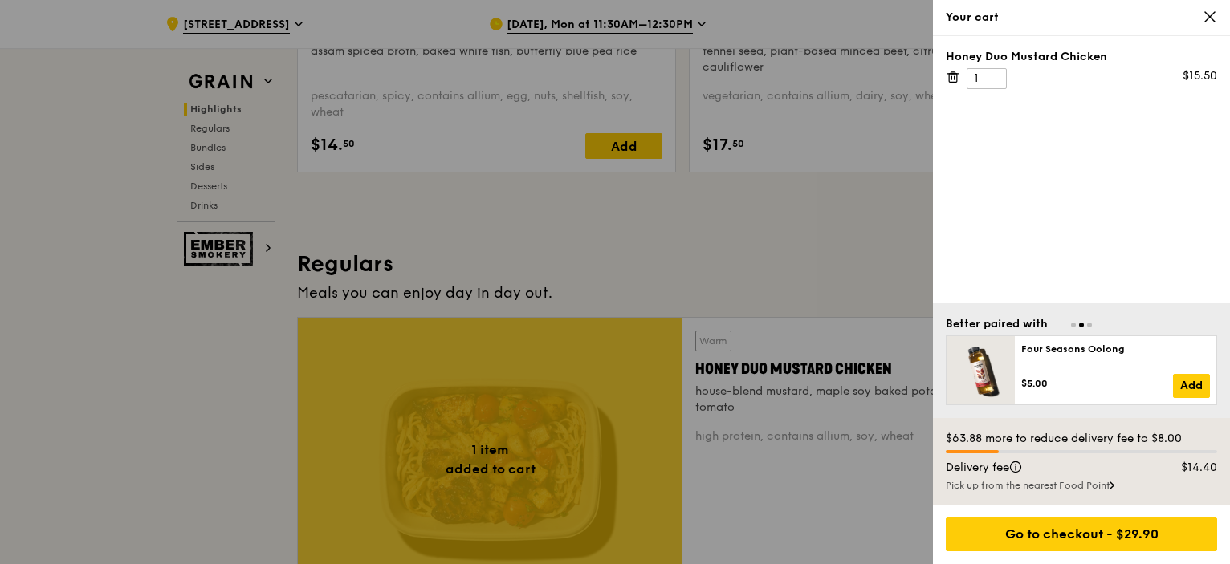
scroll to position [908, 0]
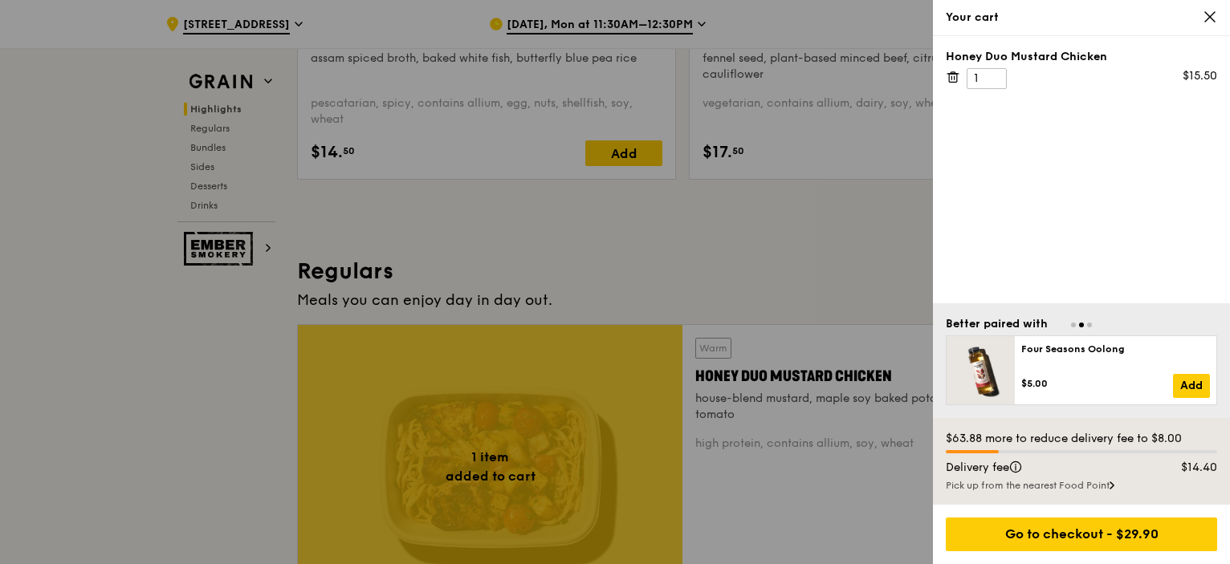
click at [1206, 18] on icon at bounding box center [1210, 17] width 10 height 10
